Goal: Task Accomplishment & Management: Manage account settings

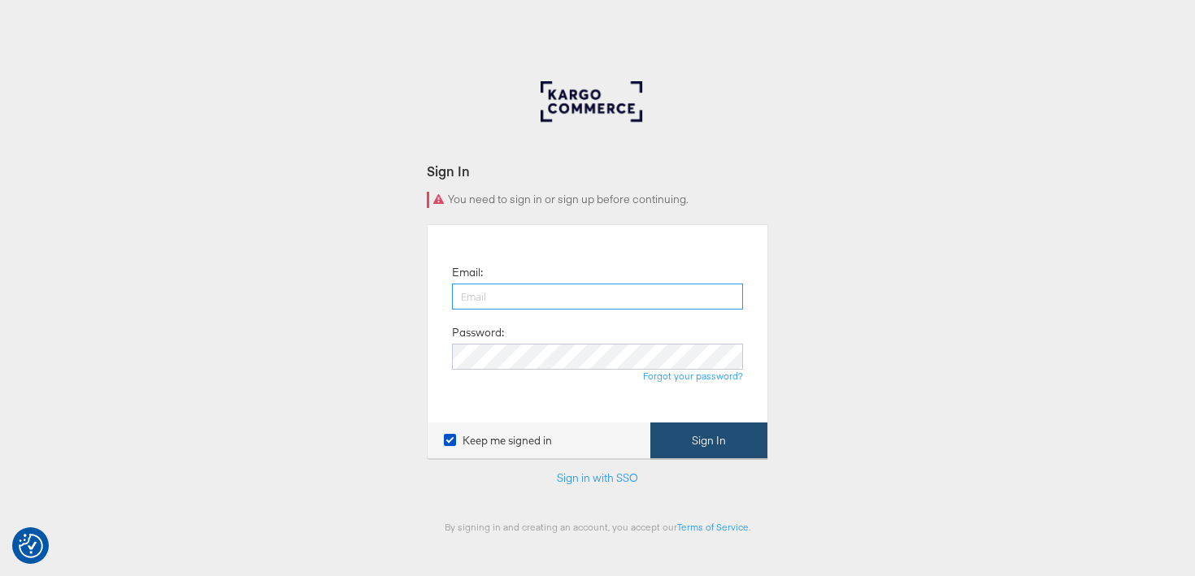
type input "nina.clark@kargo.com"
click at [699, 444] on button "Sign In" at bounding box center [708, 441] width 117 height 37
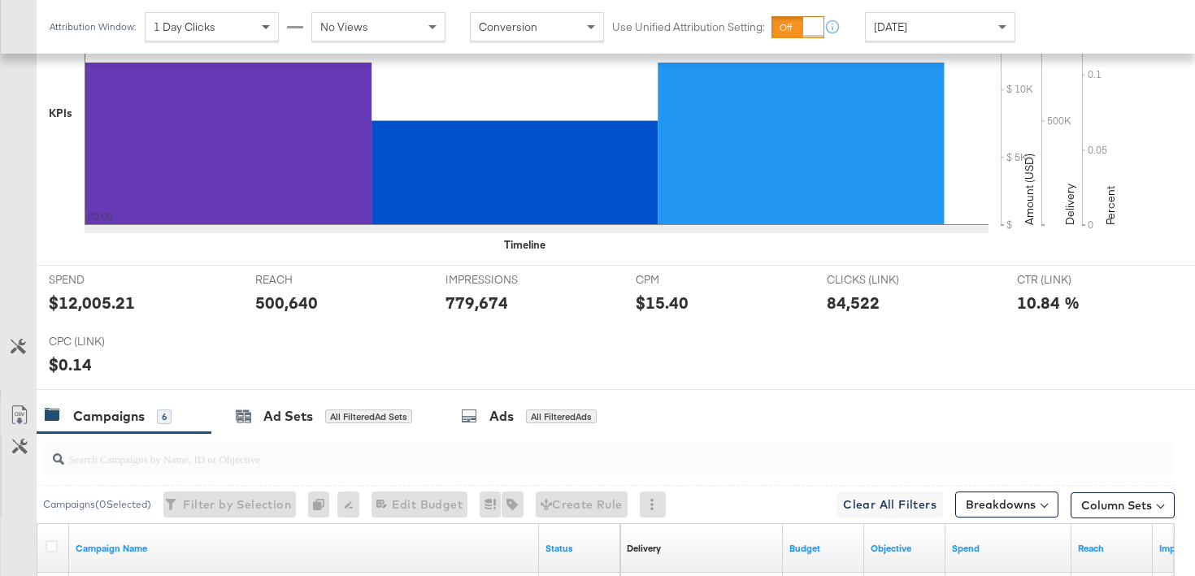
scroll to position [600, 0]
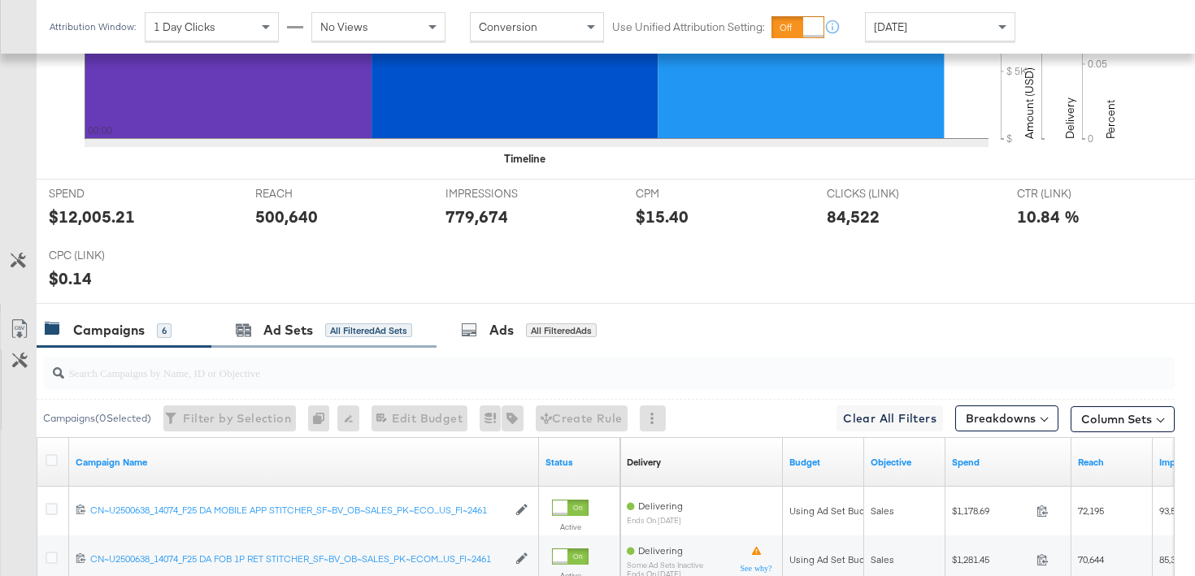
click at [266, 342] on div "Ad Sets All Filtered Ad Sets" at bounding box center [323, 330] width 225 height 35
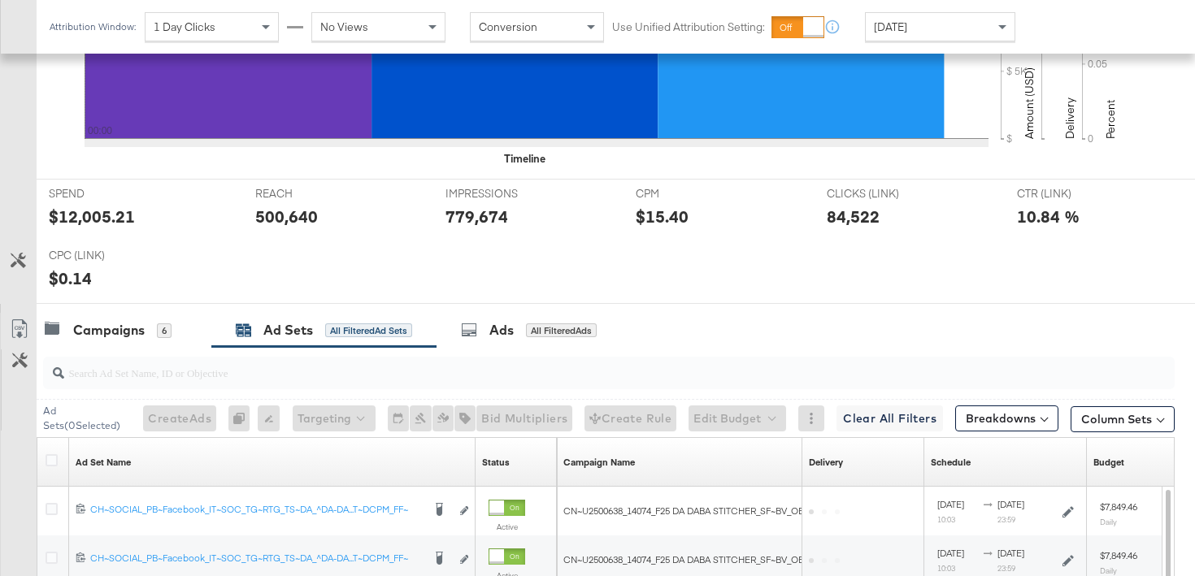
click at [52, 470] on div at bounding box center [54, 462] width 17 height 16
click at [52, 458] on icon at bounding box center [52, 460] width 12 height 12
click at [0, 0] on input "checkbox" at bounding box center [0, 0] width 0 height 0
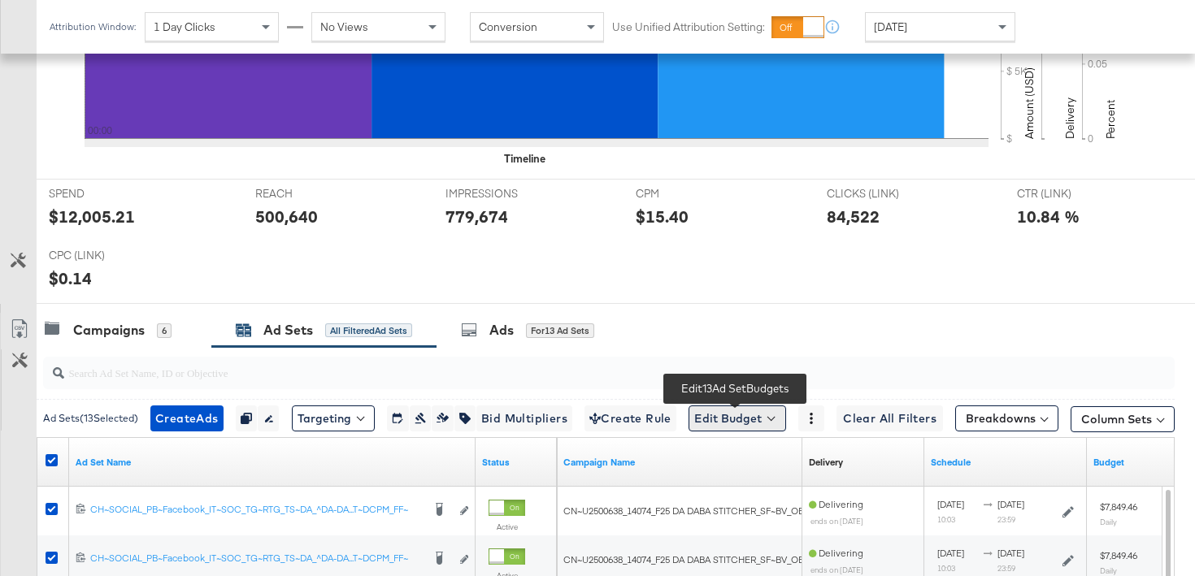
click at [748, 417] on button "Edit Budget" at bounding box center [737, 419] width 98 height 26
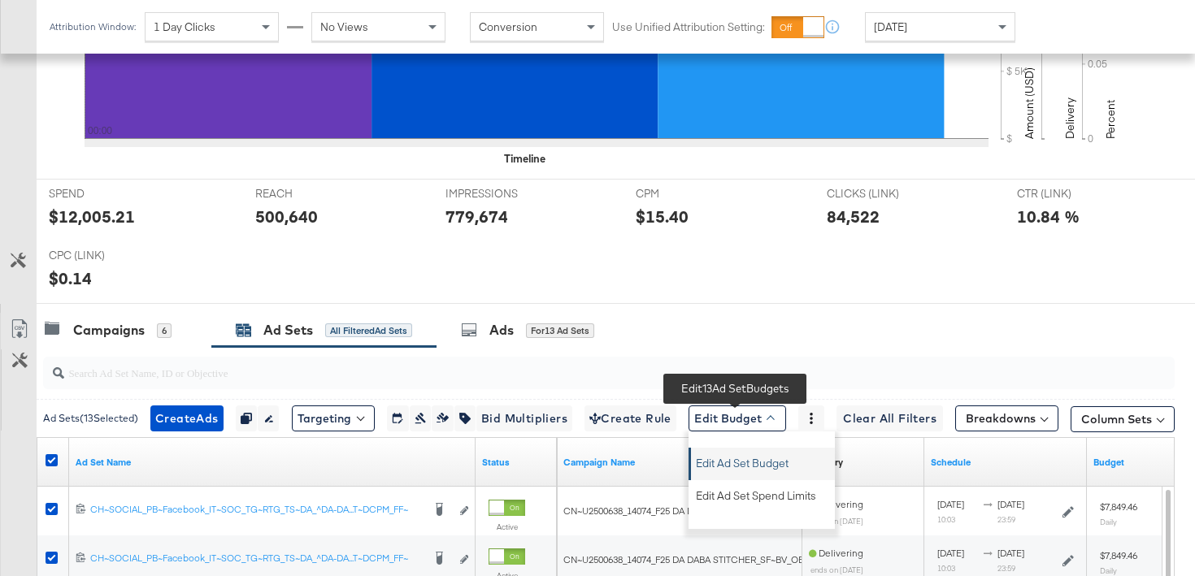
click at [748, 460] on span "Edit Ad Set Budget" at bounding box center [742, 460] width 93 height 21
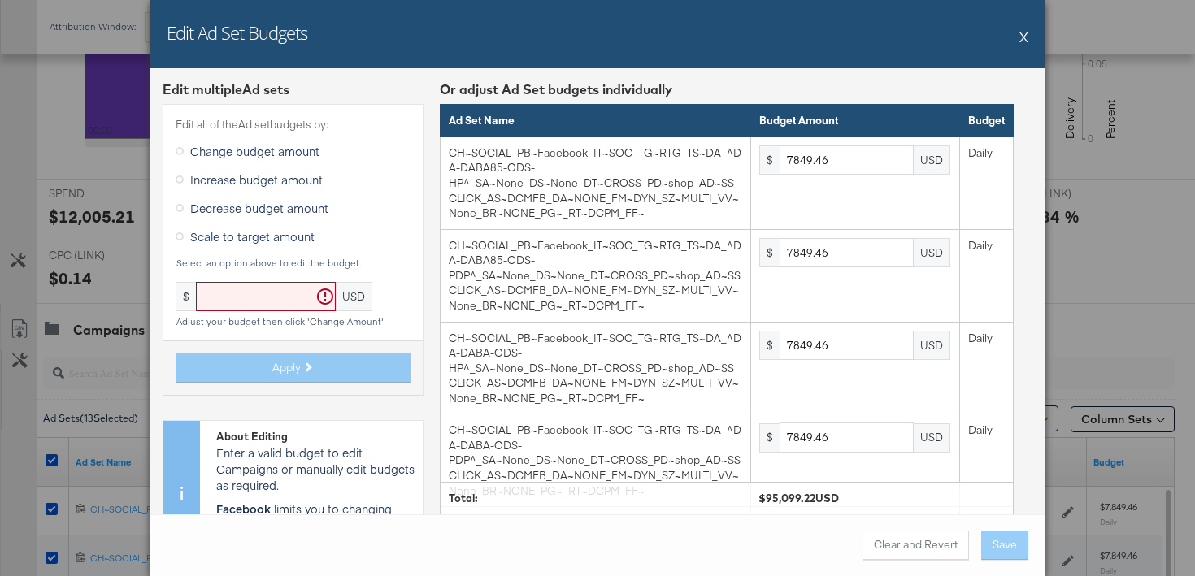
click at [225, 238] on span "Scale to target amount" at bounding box center [252, 236] width 124 height 16
click at [0, 0] on input "Scale to target amount" at bounding box center [0, 0] width 0 height 0
click at [275, 291] on input "text" at bounding box center [266, 297] width 140 height 30
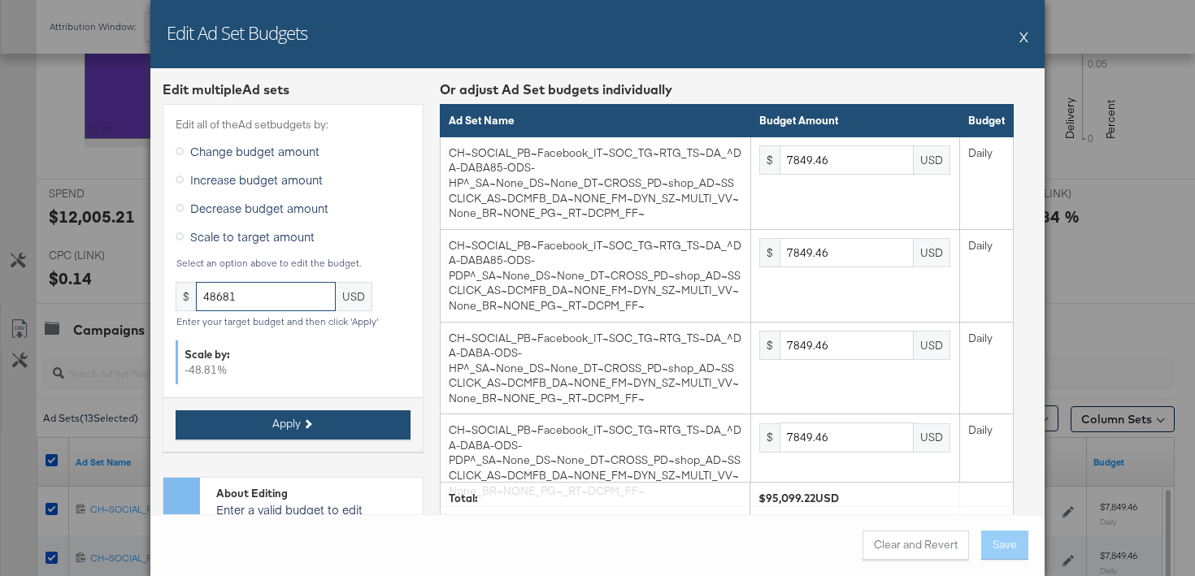
type input "48681"
click at [348, 417] on button "Apply" at bounding box center [293, 424] width 235 height 29
type input "4018.11"
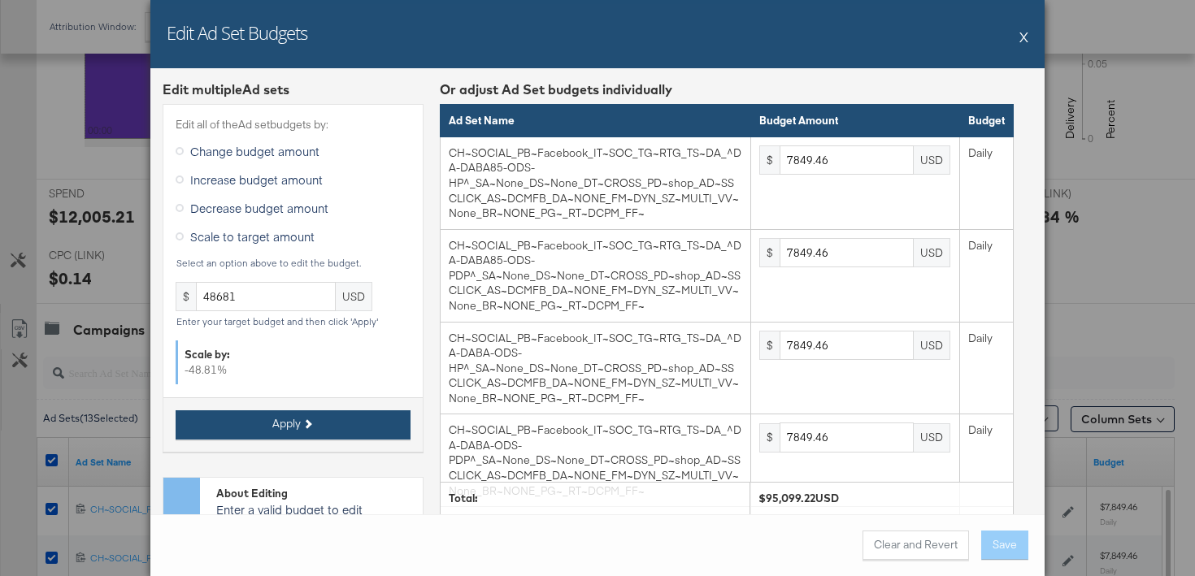
type input "4018.11"
type input "5099.91"
type input "15145.19"
type input "6799.88"
type input "618.17"
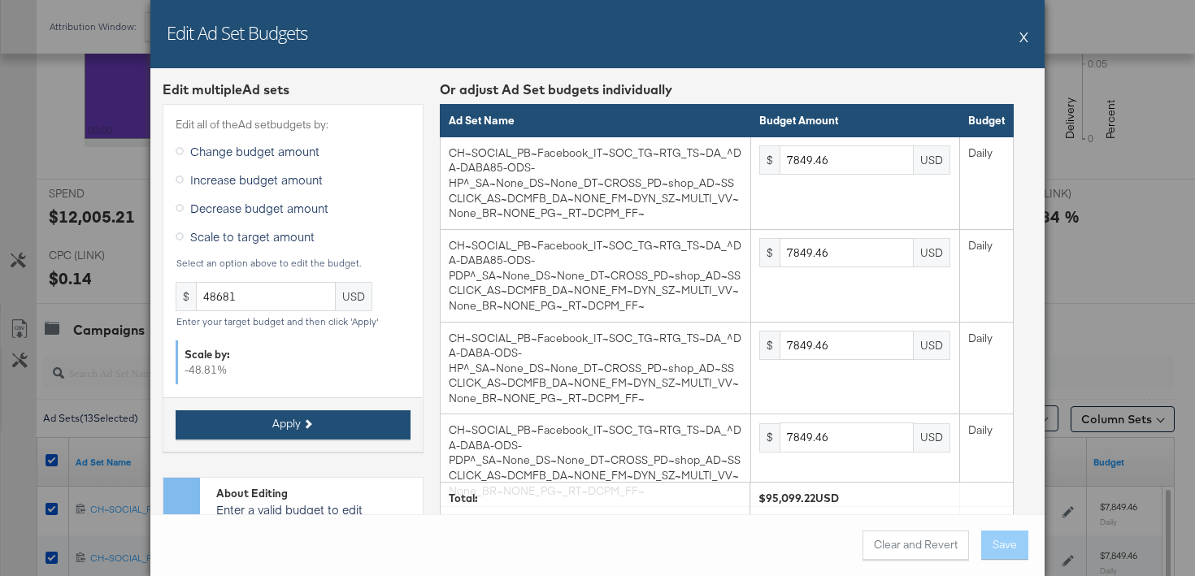
type input "1854.51"
type input "618.17"
type input "1236.34"
type input "618.17"
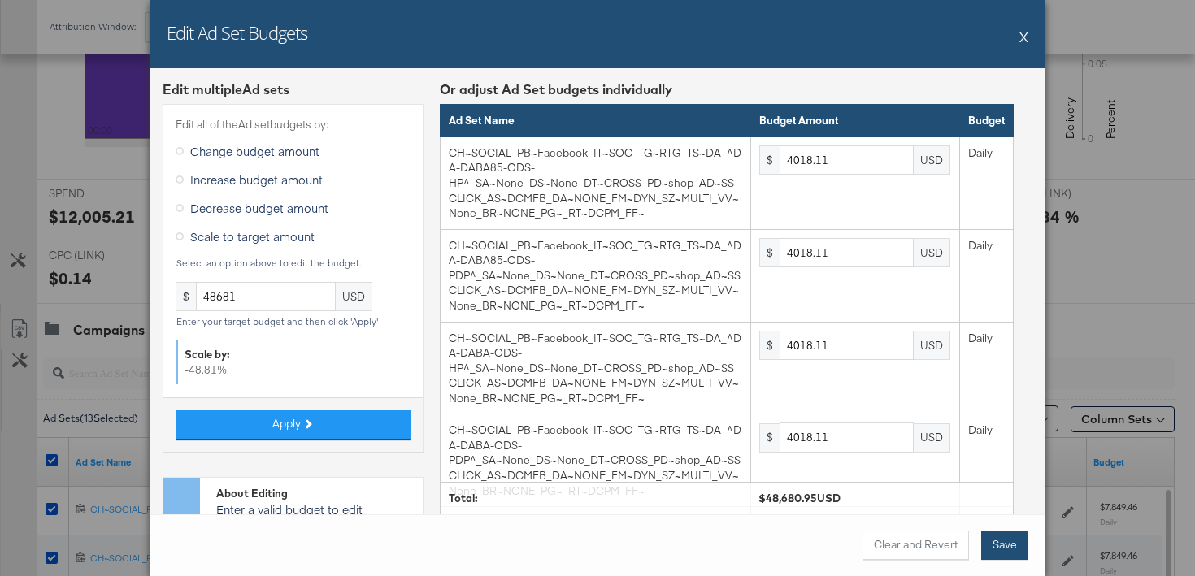
click at [1004, 539] on button "Save" at bounding box center [1004, 545] width 47 height 29
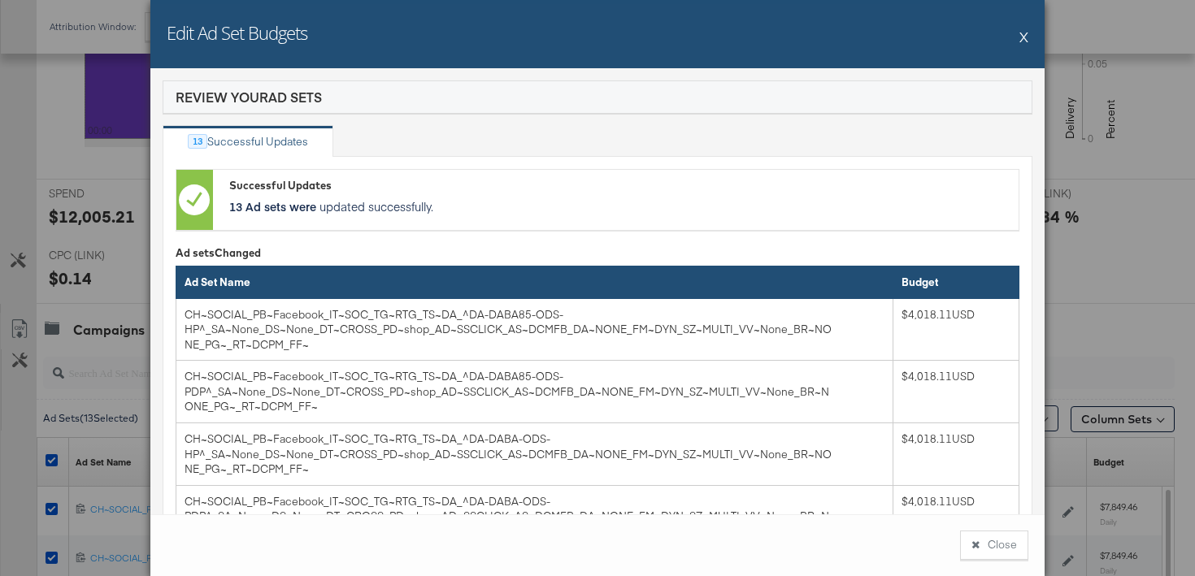
click at [1004, 539] on button "Close" at bounding box center [994, 545] width 68 height 29
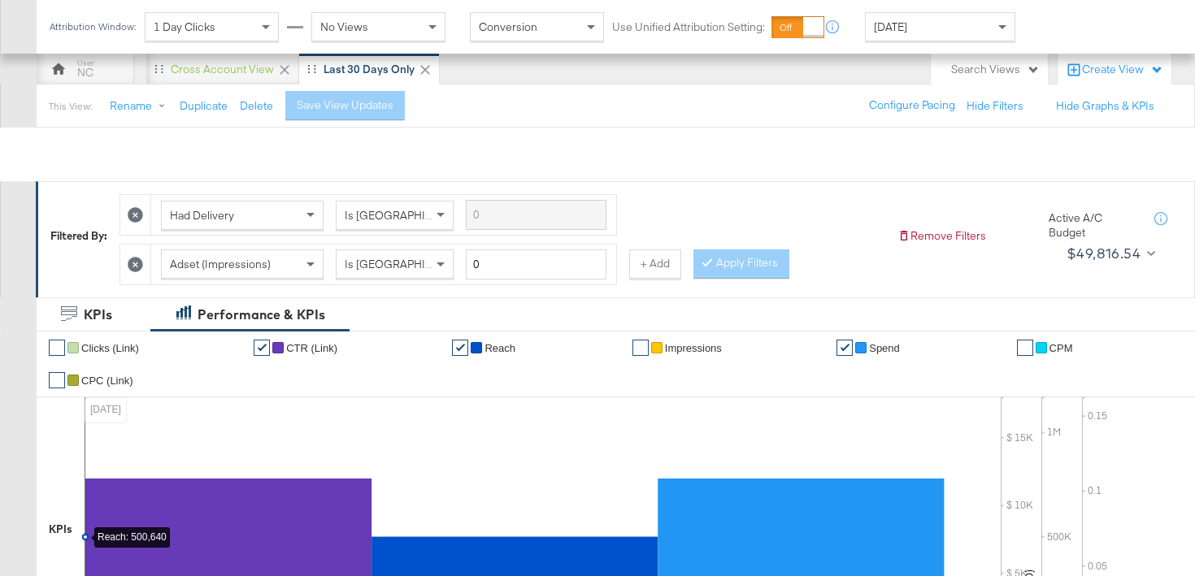
scroll to position [0, 0]
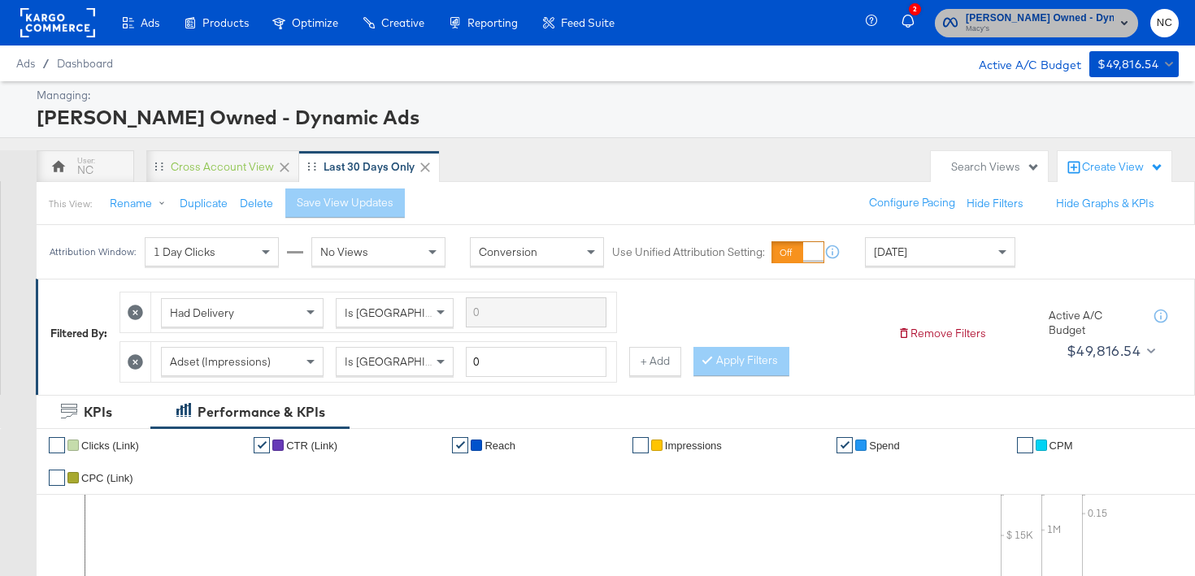
click at [1047, 24] on span "Macy's" at bounding box center [1039, 29] width 148 height 13
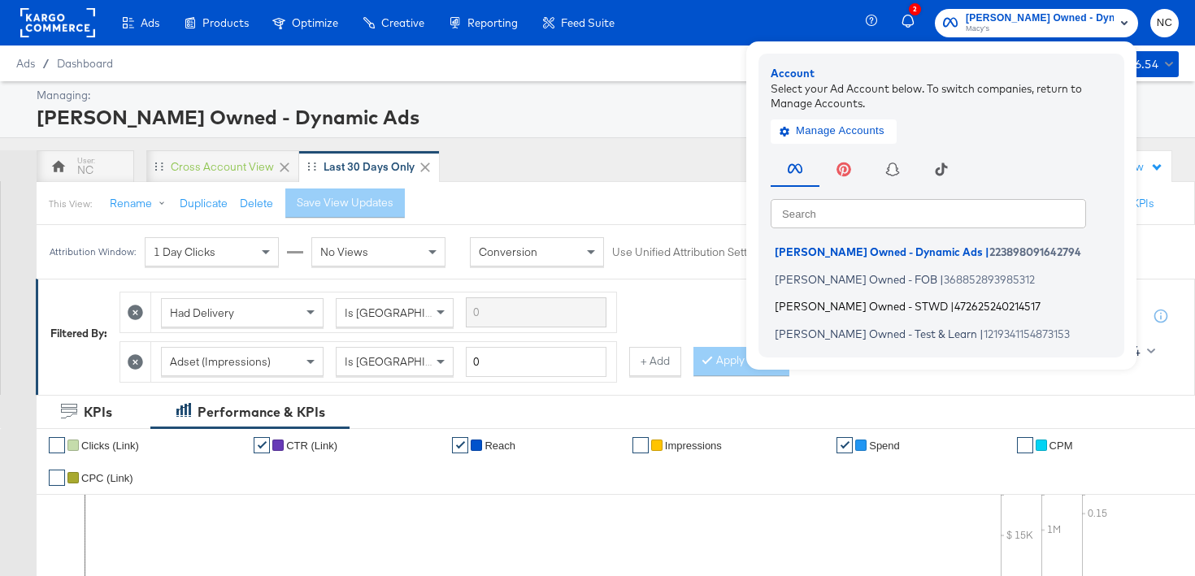
click at [865, 309] on span "[PERSON_NAME] Owned - STWD" at bounding box center [860, 306] width 173 height 13
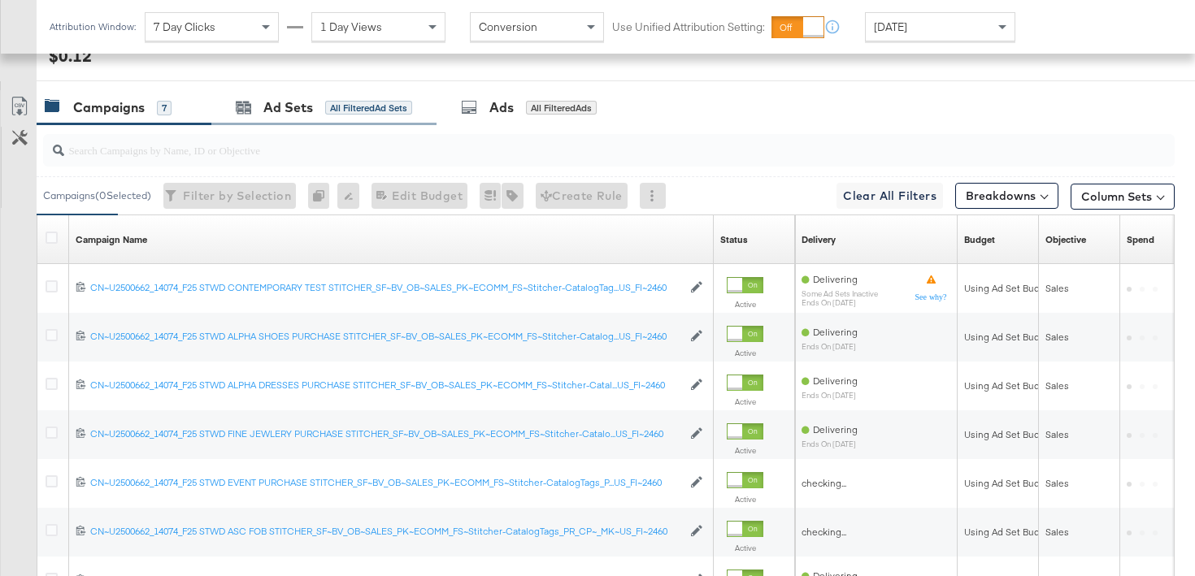
click at [254, 118] on div "Ad Sets All Filtered Ad Sets" at bounding box center [323, 107] width 225 height 35
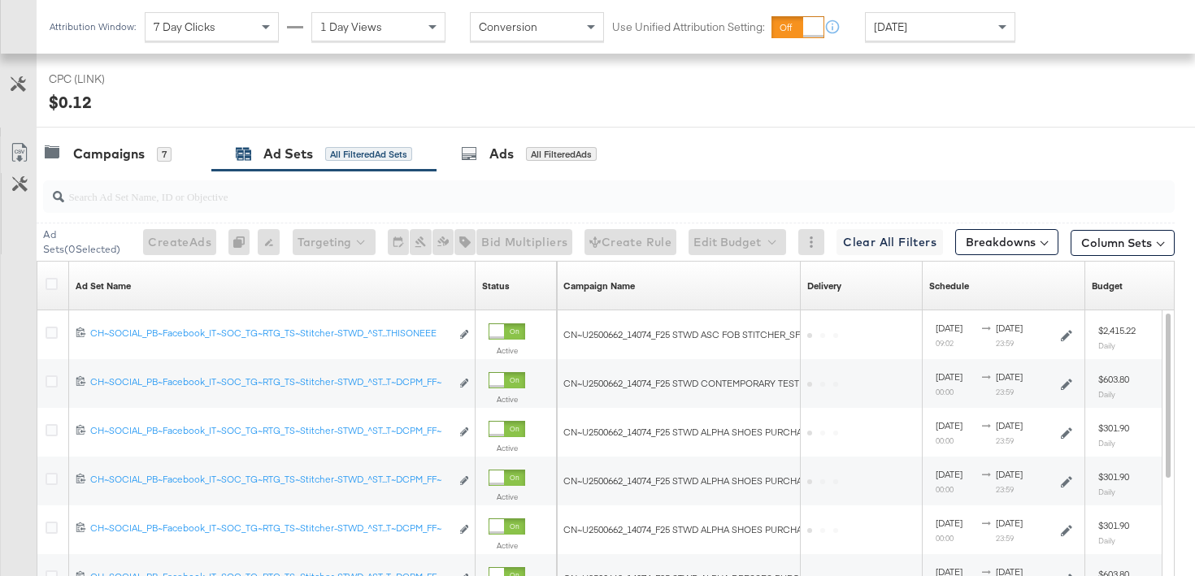
scroll to position [871, 0]
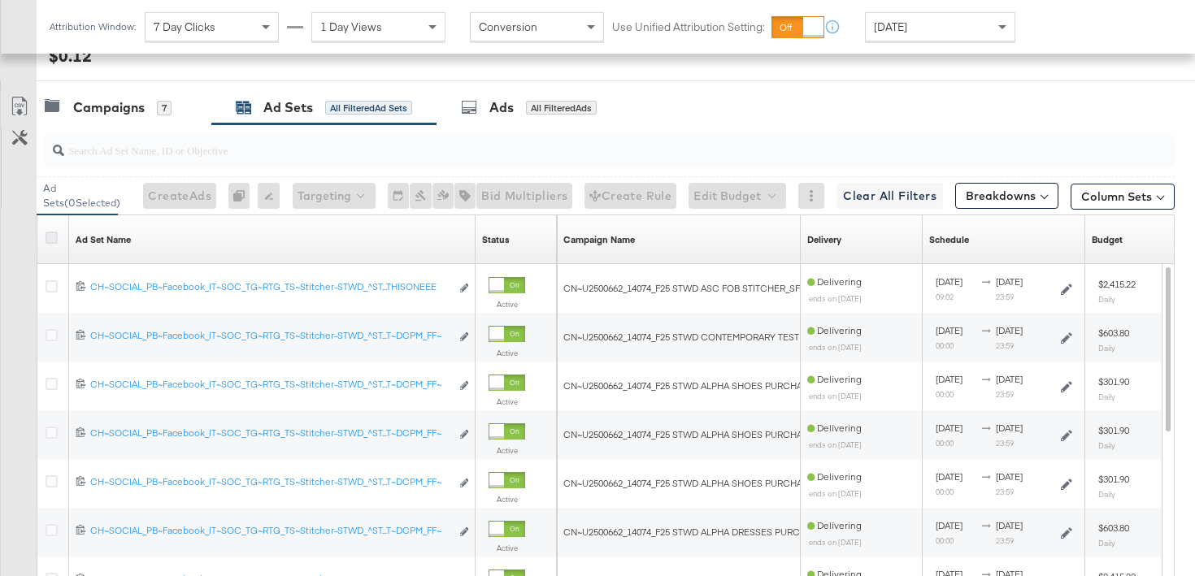
click at [53, 235] on icon at bounding box center [52, 238] width 12 height 12
click at [0, 0] on input "checkbox" at bounding box center [0, 0] width 0 height 0
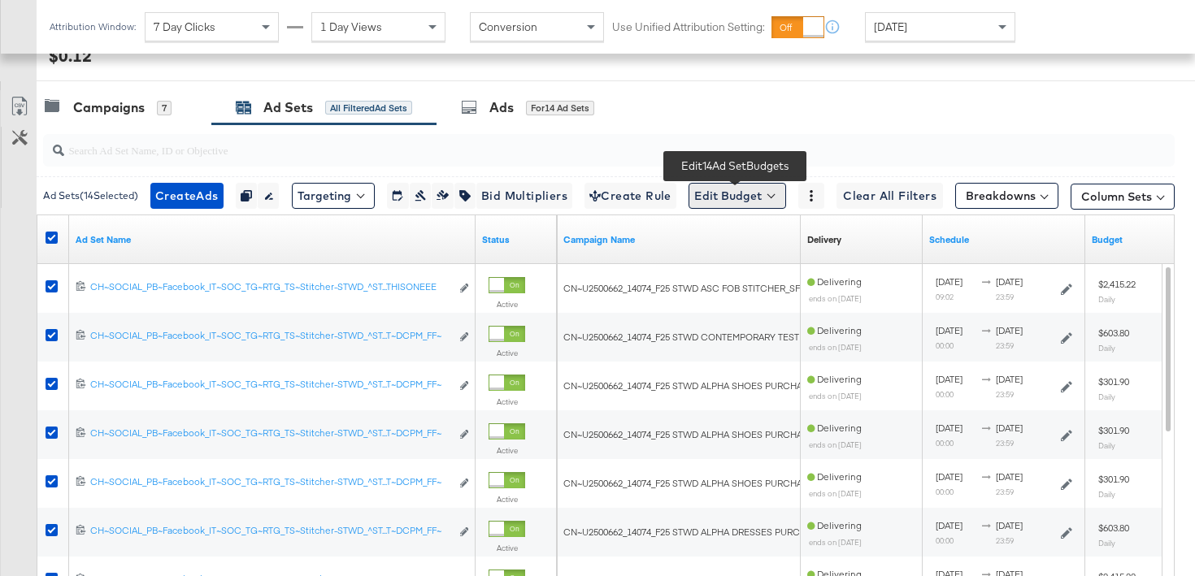
click at [723, 191] on button "Edit Budget" at bounding box center [737, 196] width 98 height 26
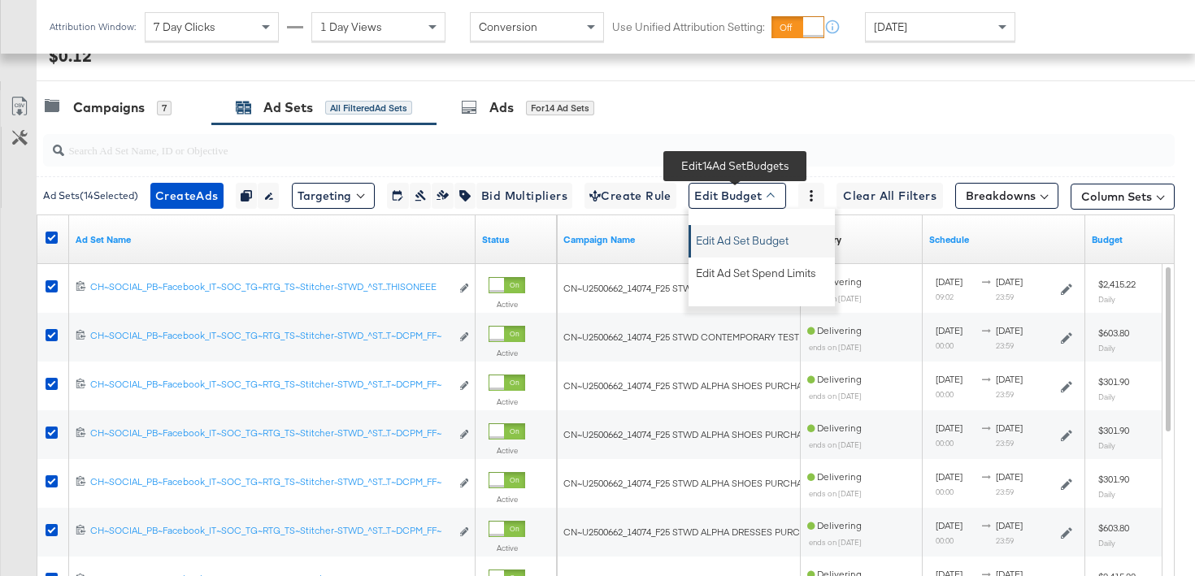
click at [724, 241] on span "Edit Ad Set Budget" at bounding box center [742, 238] width 93 height 21
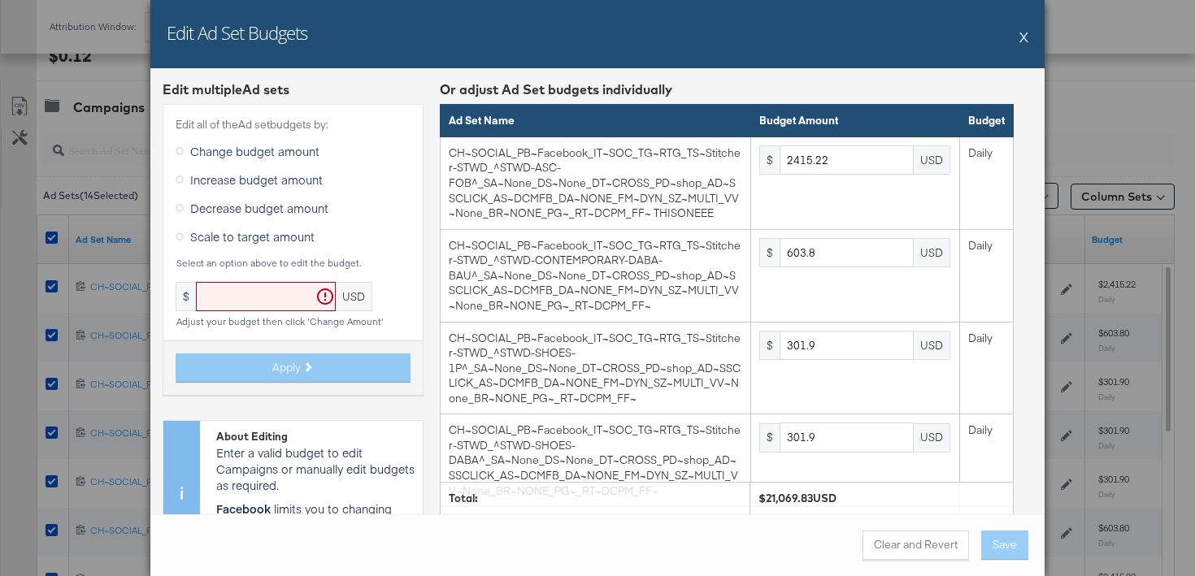
click at [1024, 38] on button "X" at bounding box center [1023, 36] width 9 height 33
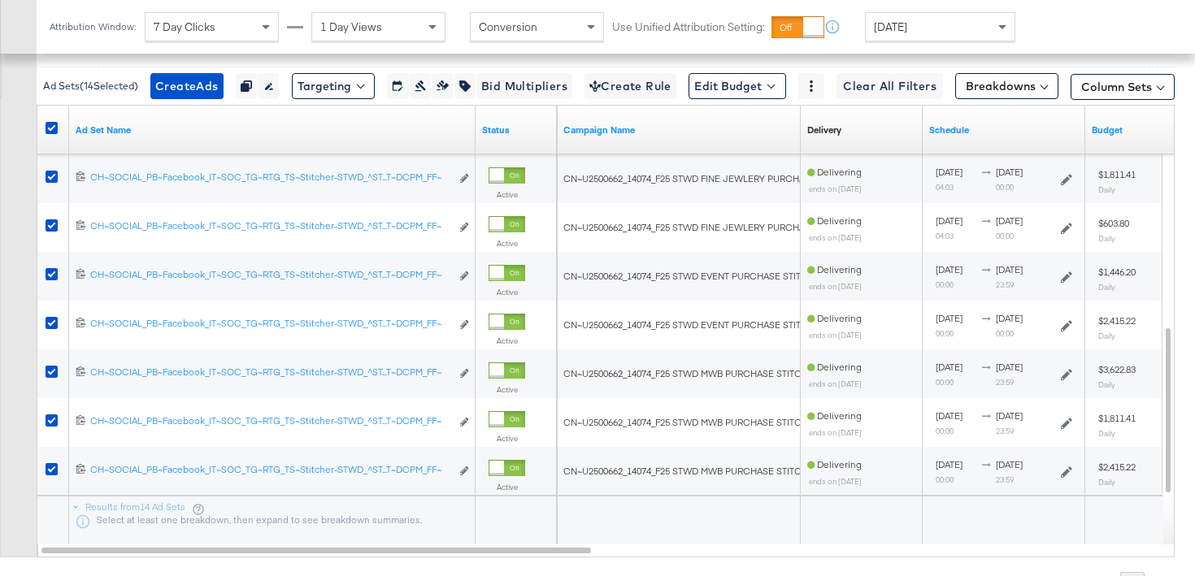
scroll to position [989, 0]
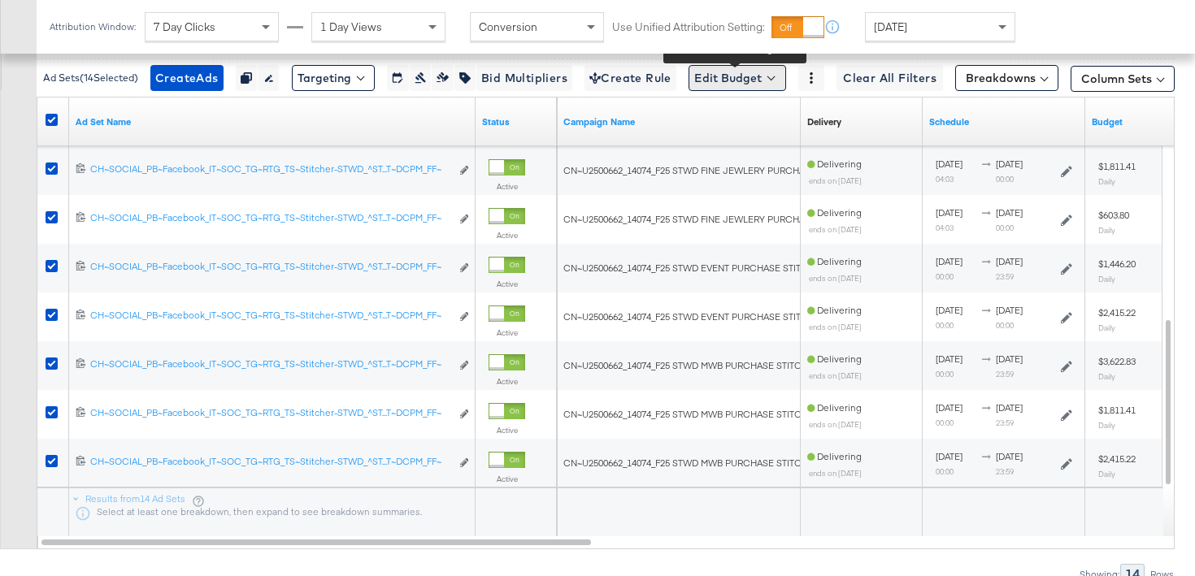
click at [742, 86] on button "Edit Budget" at bounding box center [737, 78] width 98 height 26
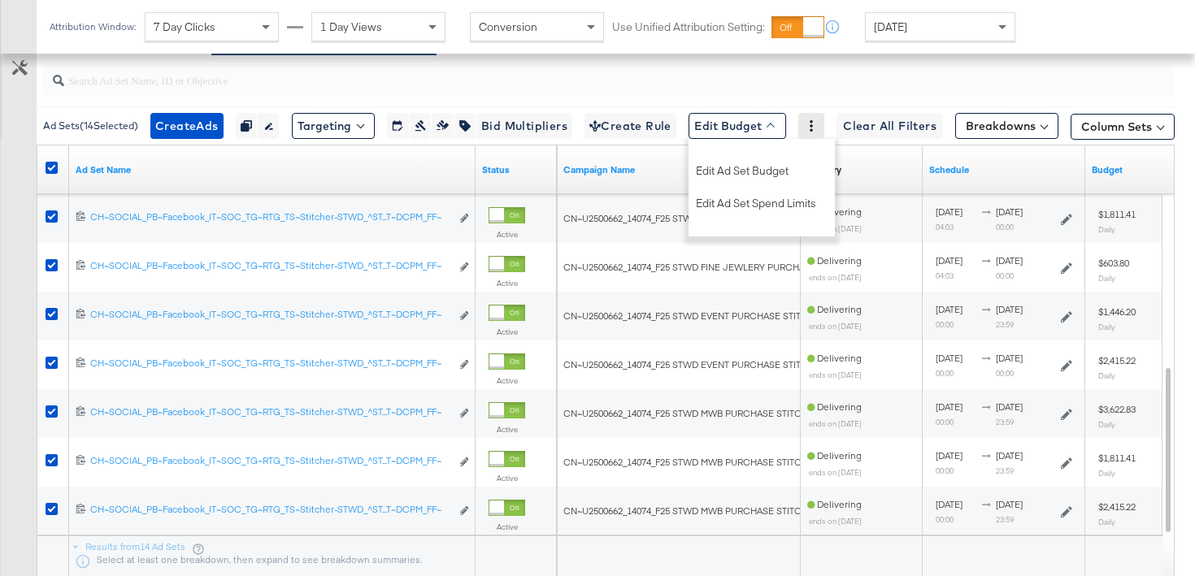
scroll to position [933, 0]
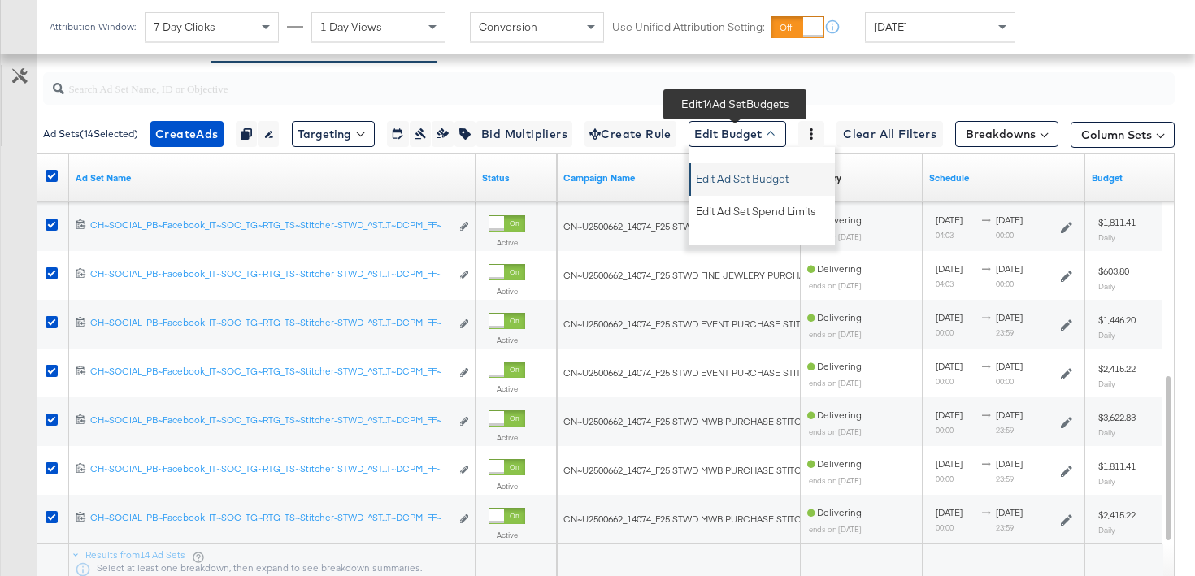
click at [736, 184] on span "Edit Ad Set Budget" at bounding box center [742, 176] width 93 height 21
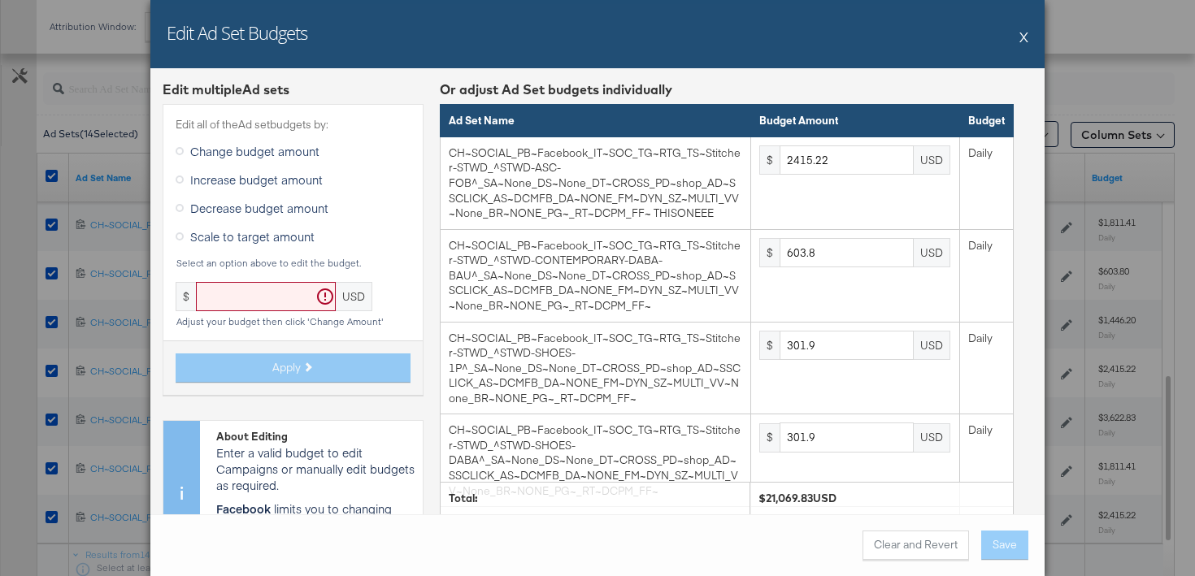
click at [282, 232] on span "Scale to target amount" at bounding box center [252, 236] width 124 height 16
click at [0, 0] on input "Scale to target amount" at bounding box center [0, 0] width 0 height 0
click at [232, 302] on input "text" at bounding box center [266, 297] width 140 height 30
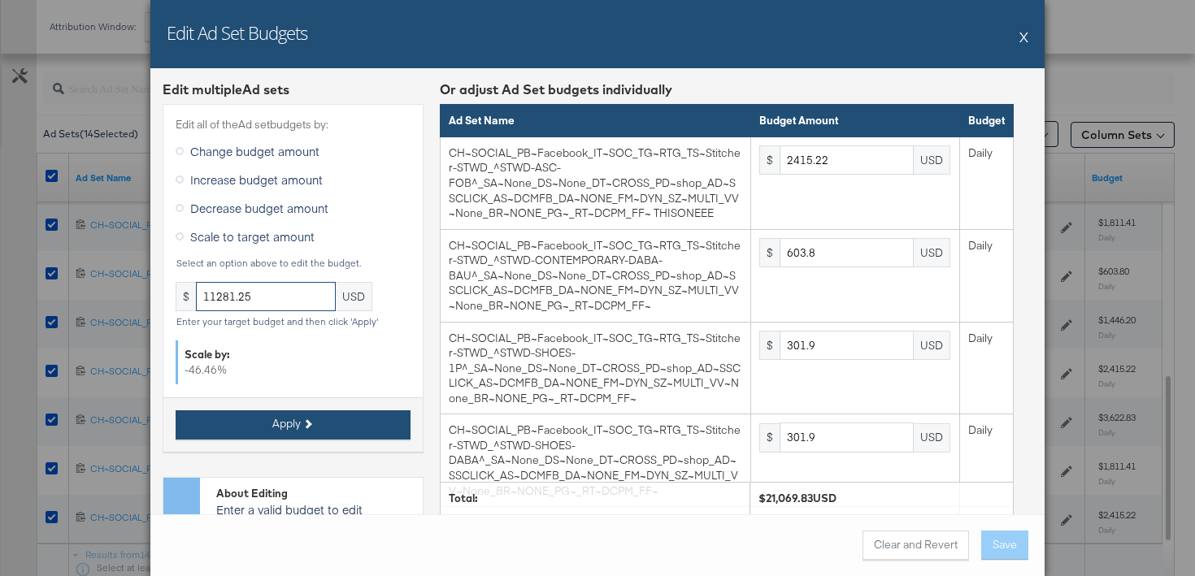
type input "11281.25"
click at [289, 432] on button "Apply" at bounding box center [293, 424] width 235 height 29
type input "1293.16"
type input "323.28"
type input "161.64"
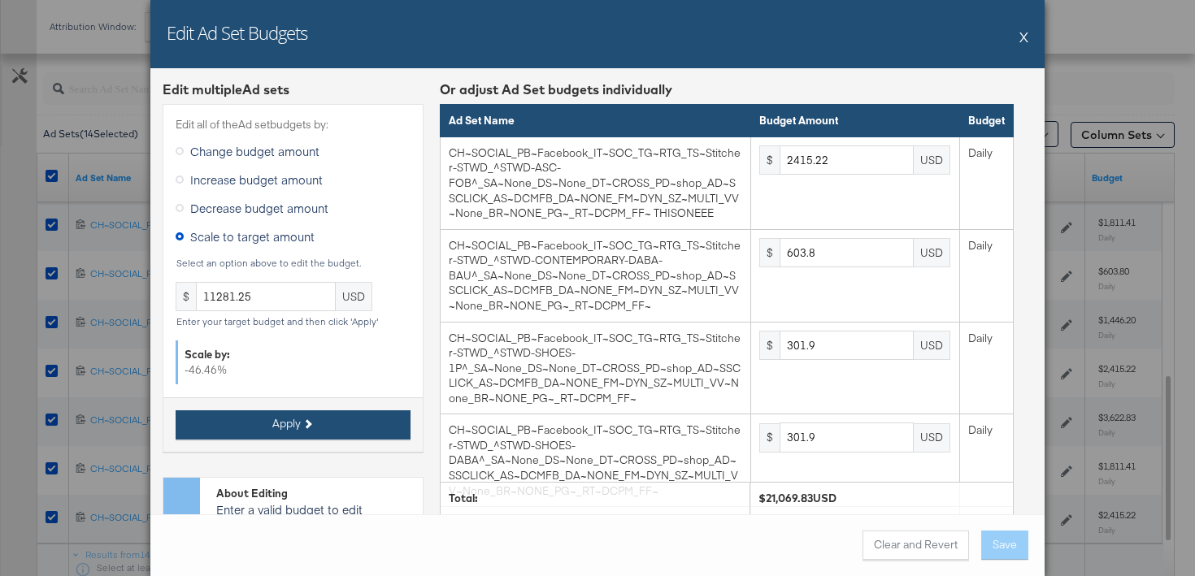
type input "161.64"
type input "323.28"
type input "1293.16"
type input "969.86"
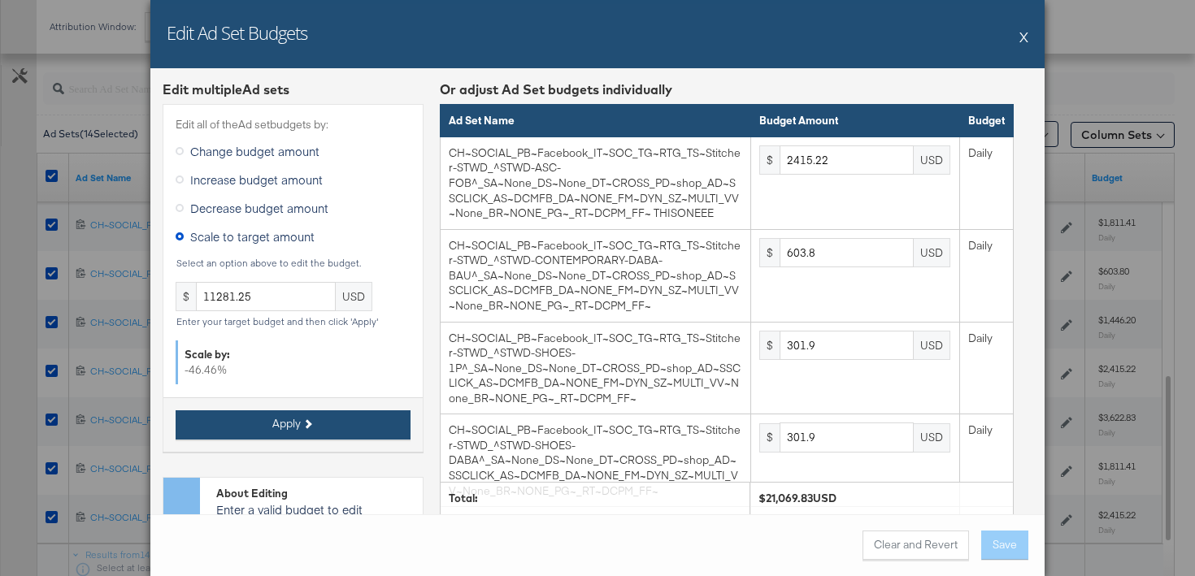
type input "323.28"
type input "774.32"
type input "1293.16"
type input "1939.74"
type input "969.86"
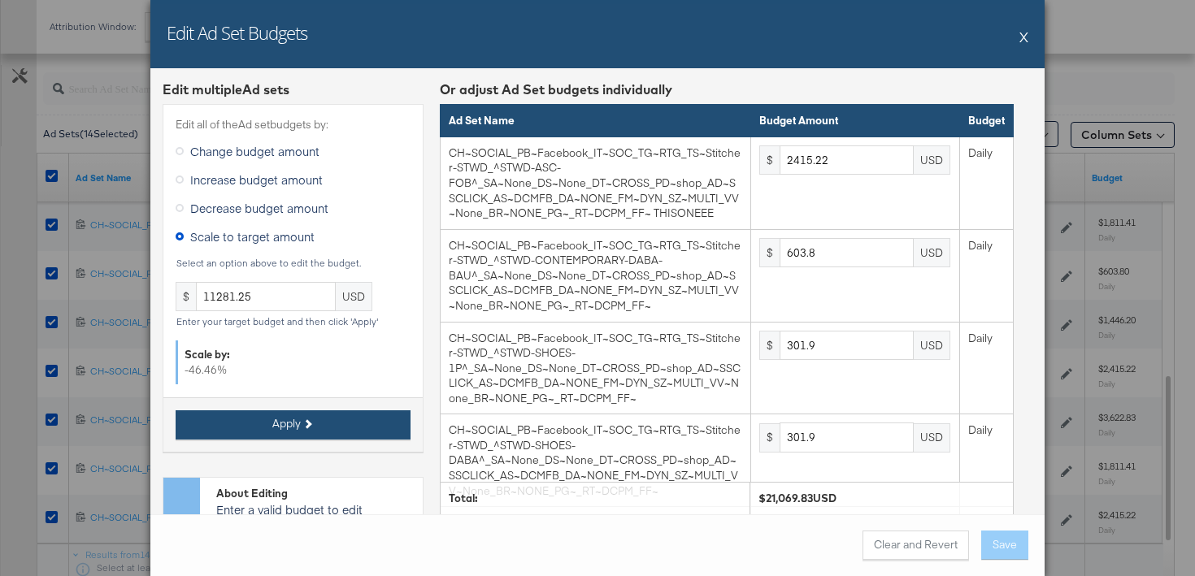
type input "1293.16"
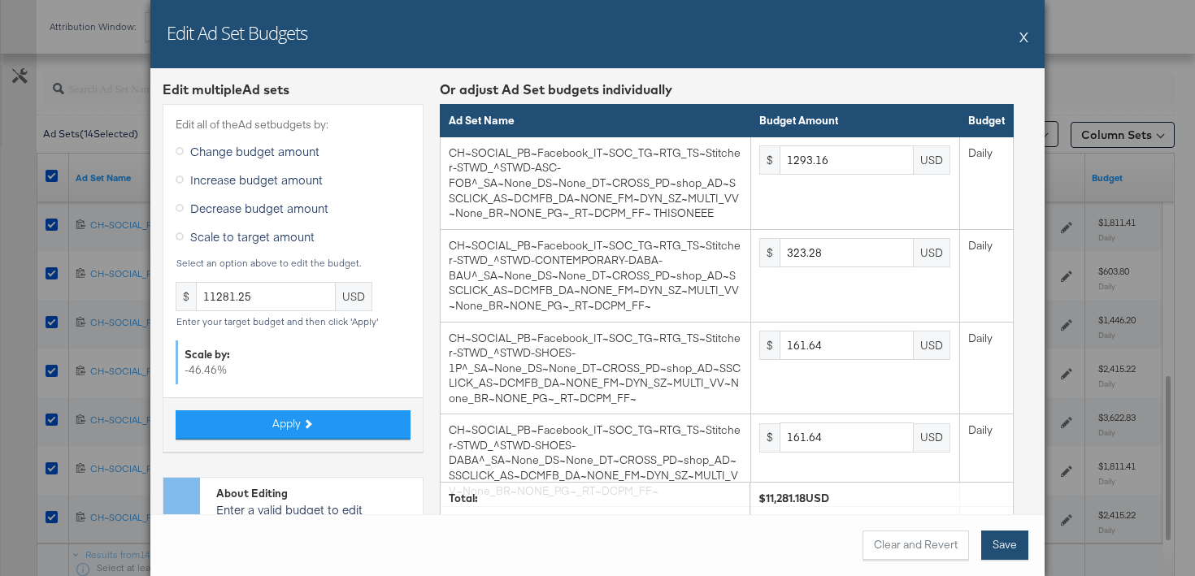
click at [1014, 551] on button "Save" at bounding box center [1004, 545] width 47 height 29
